Goal: Task Accomplishment & Management: Use online tool/utility

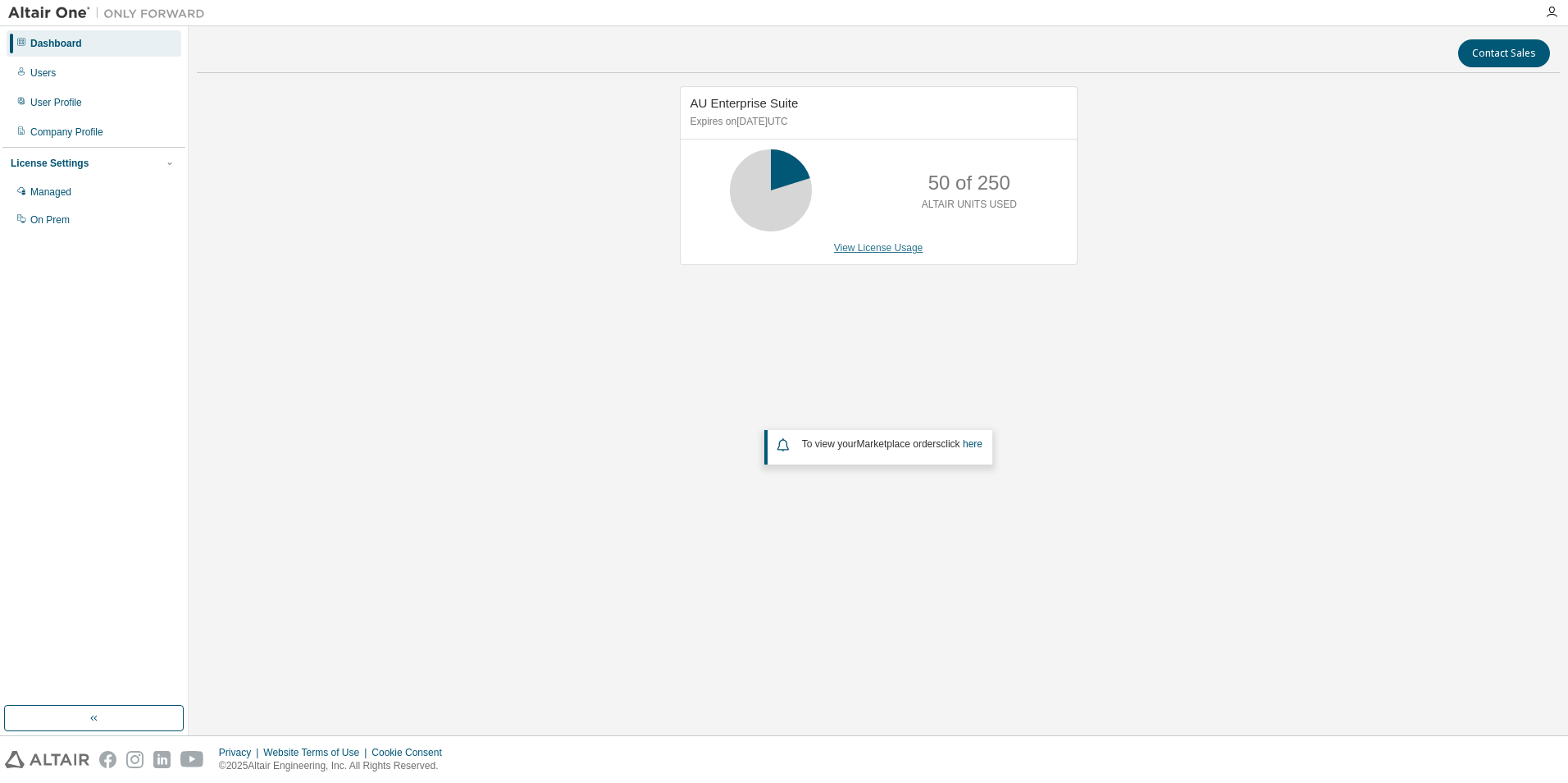
click at [907, 246] on link "View License Usage" at bounding box center [879, 248] width 90 height 12
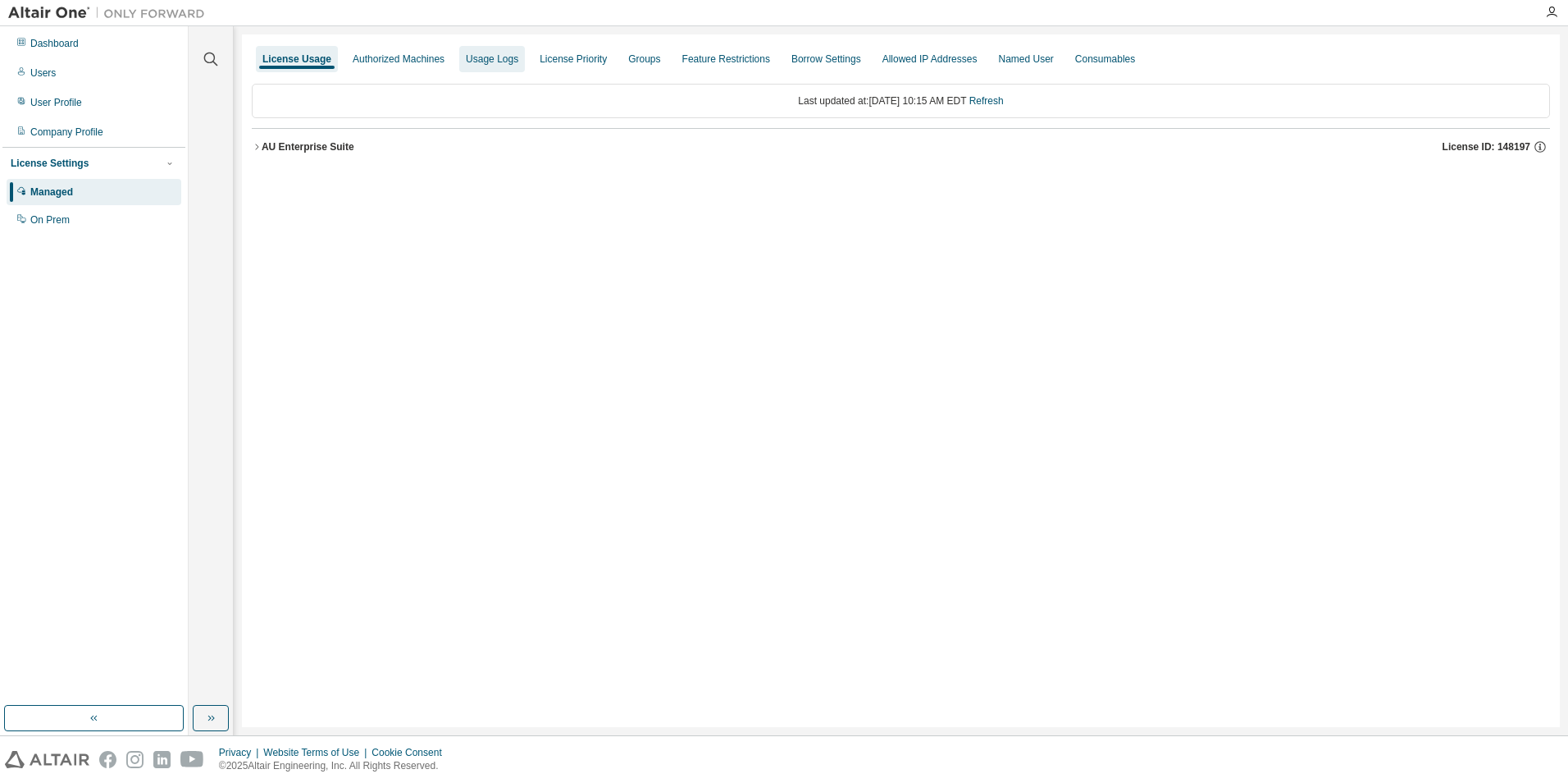
click at [479, 59] on div "Usage Logs" at bounding box center [491, 59] width 52 height 13
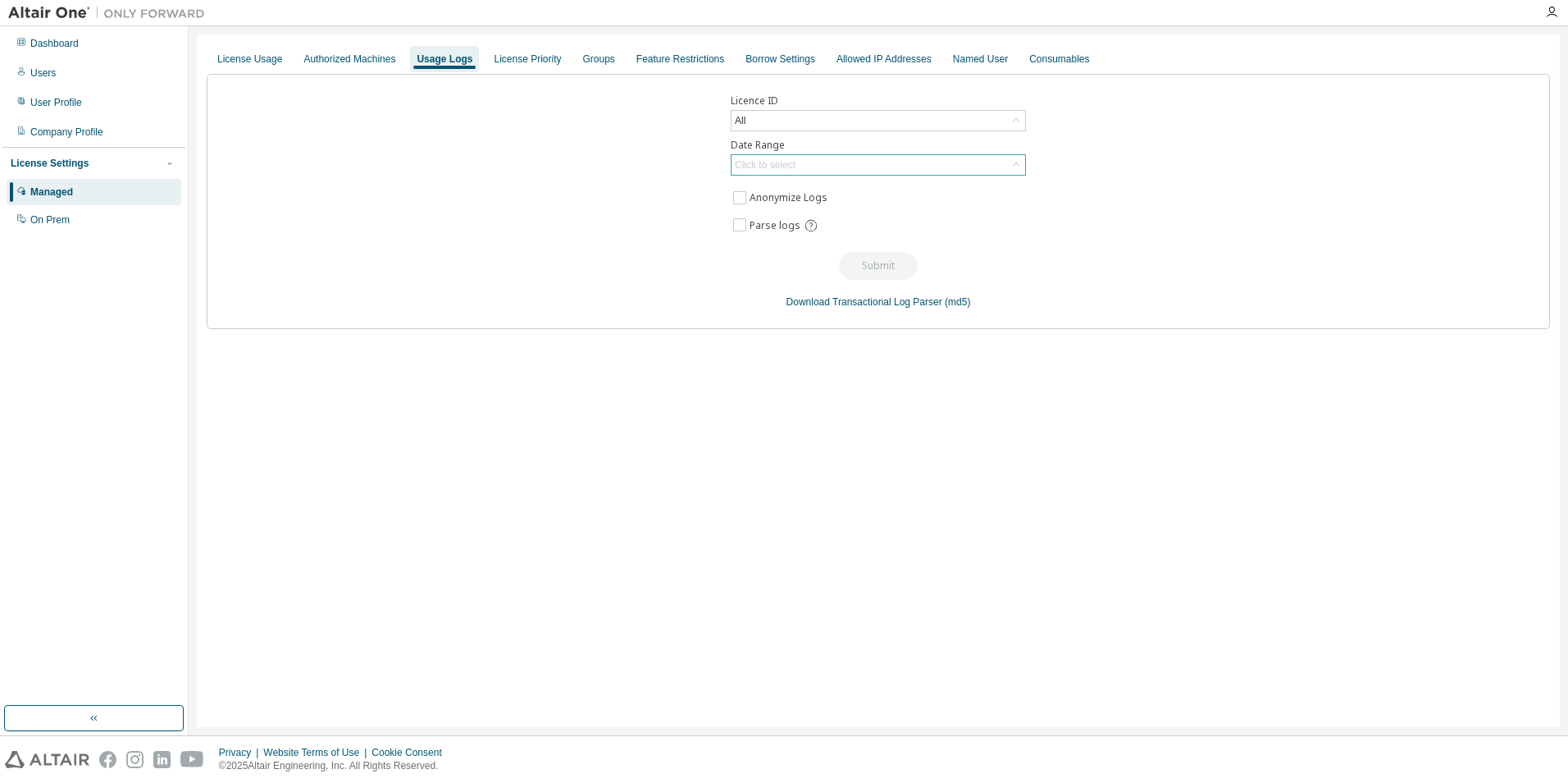
click at [765, 163] on div "Click to select" at bounding box center [765, 165] width 60 height 13
click at [782, 204] on li "Last 30 days" at bounding box center [877, 210] width 291 height 21
click at [861, 268] on button "Submit" at bounding box center [878, 266] width 79 height 28
click at [896, 266] on button "Submit" at bounding box center [878, 266] width 79 height 28
click at [534, 61] on div "License Priority" at bounding box center [527, 59] width 67 height 13
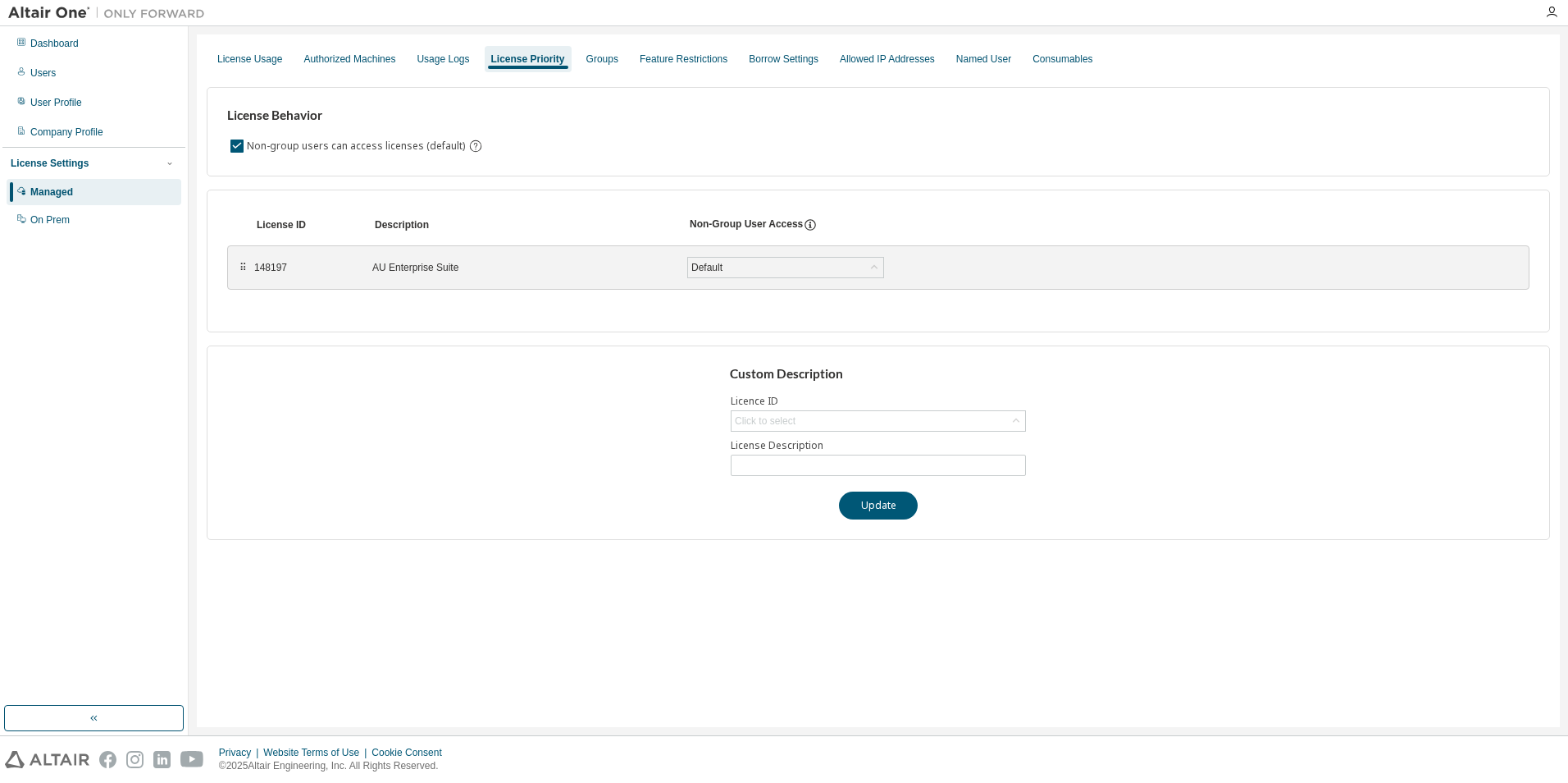
click at [404, 59] on div "License Usage Authorized Machines Usage Logs License Priority Groups Feature Re…" at bounding box center [879, 59] width 1343 height 29
click at [438, 68] on div "Usage Logs" at bounding box center [443, 59] width 66 height 27
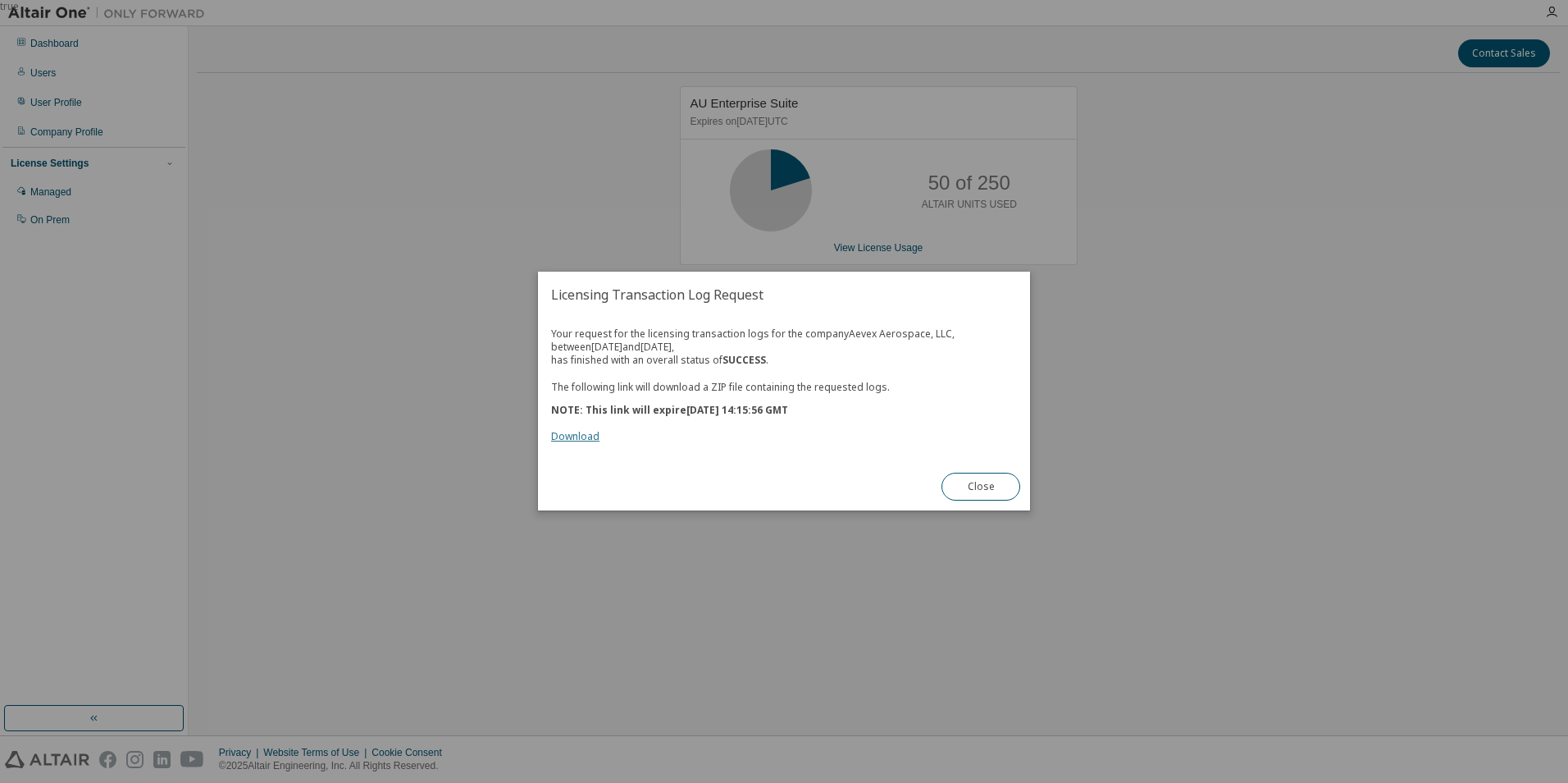
click at [585, 436] on link "Download" at bounding box center [575, 436] width 49 height 14
click at [989, 492] on button "Close" at bounding box center [981, 487] width 79 height 28
